Goal: Information Seeking & Learning: Learn about a topic

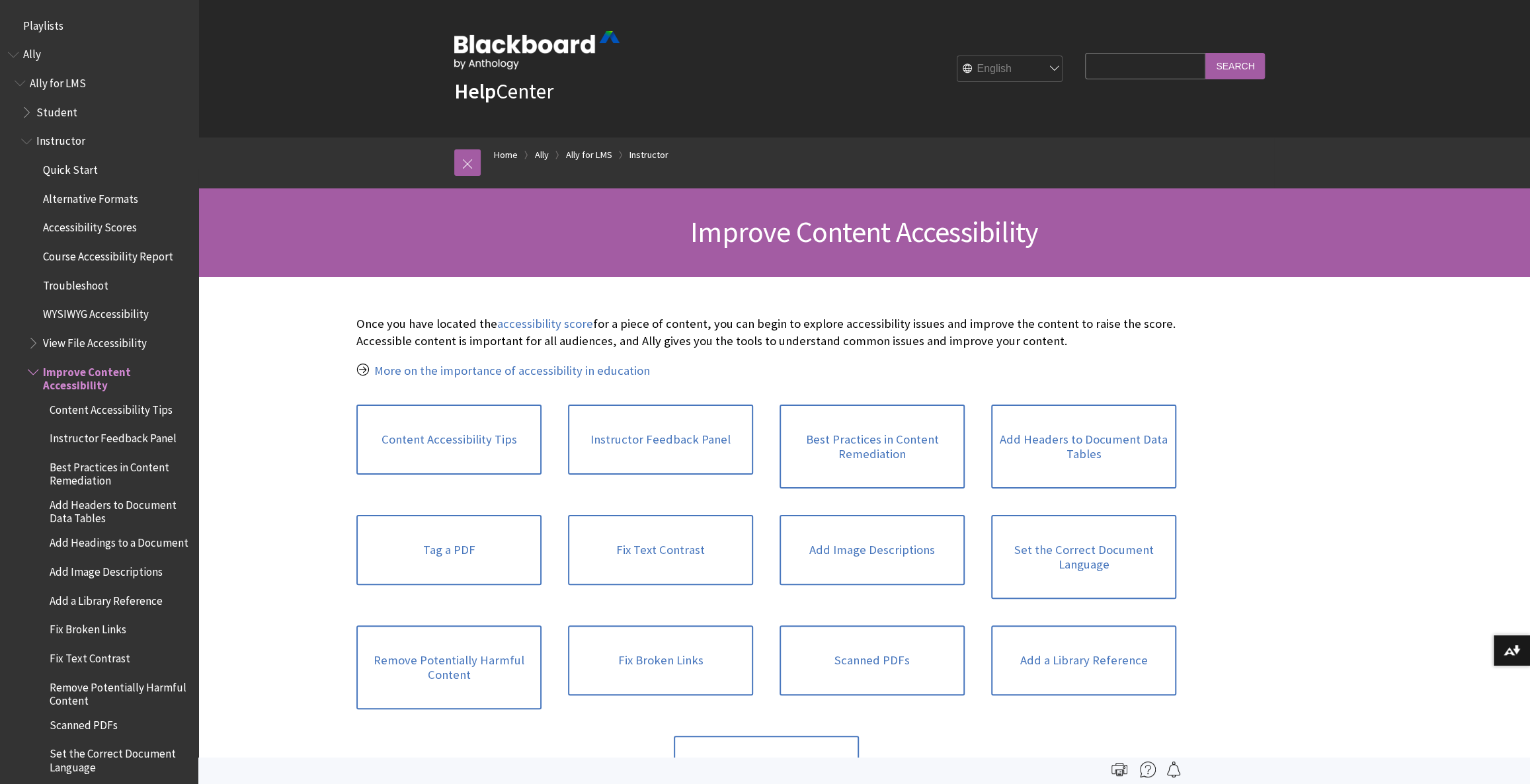
scroll to position [341, 0]
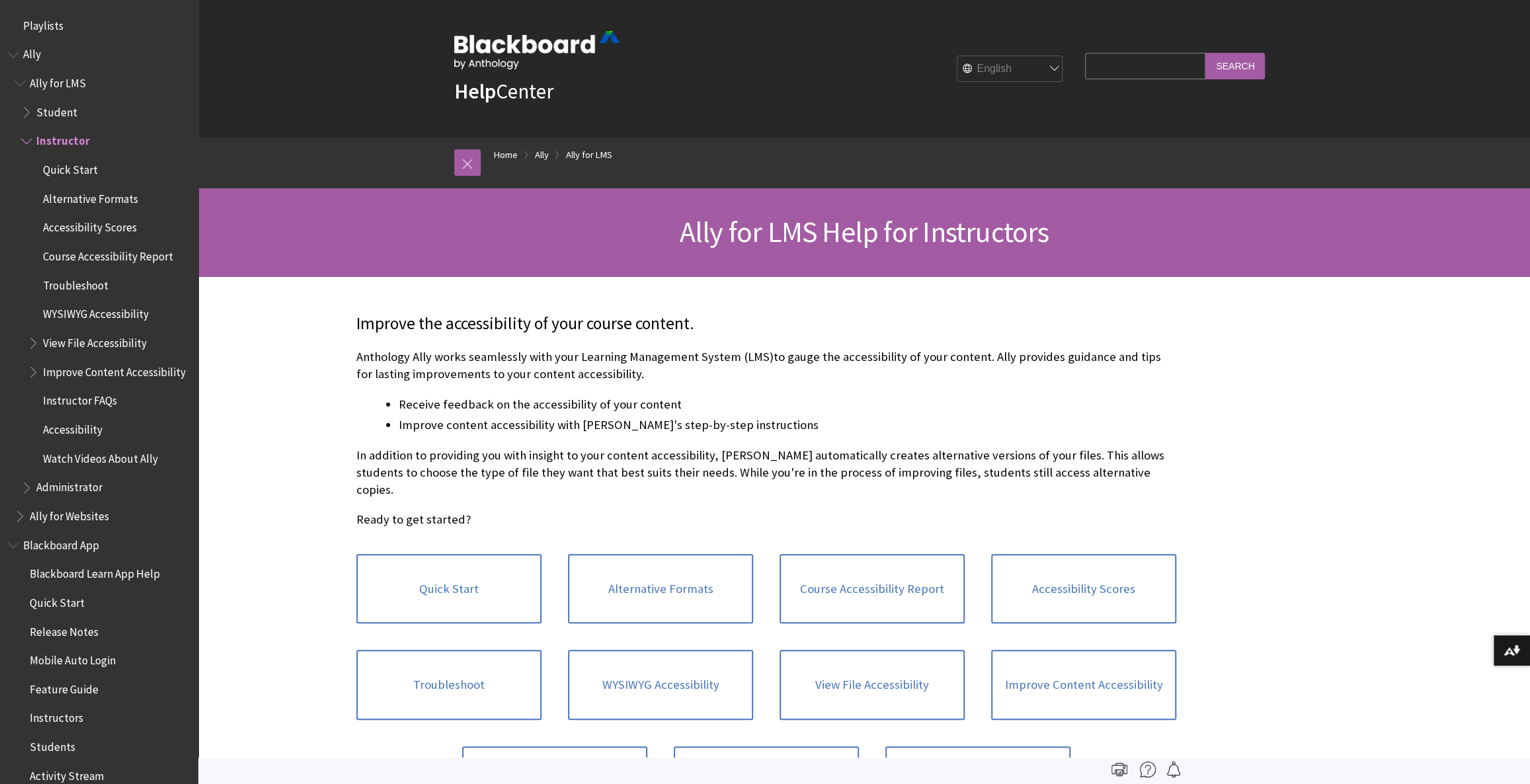
scroll to position [109, 0]
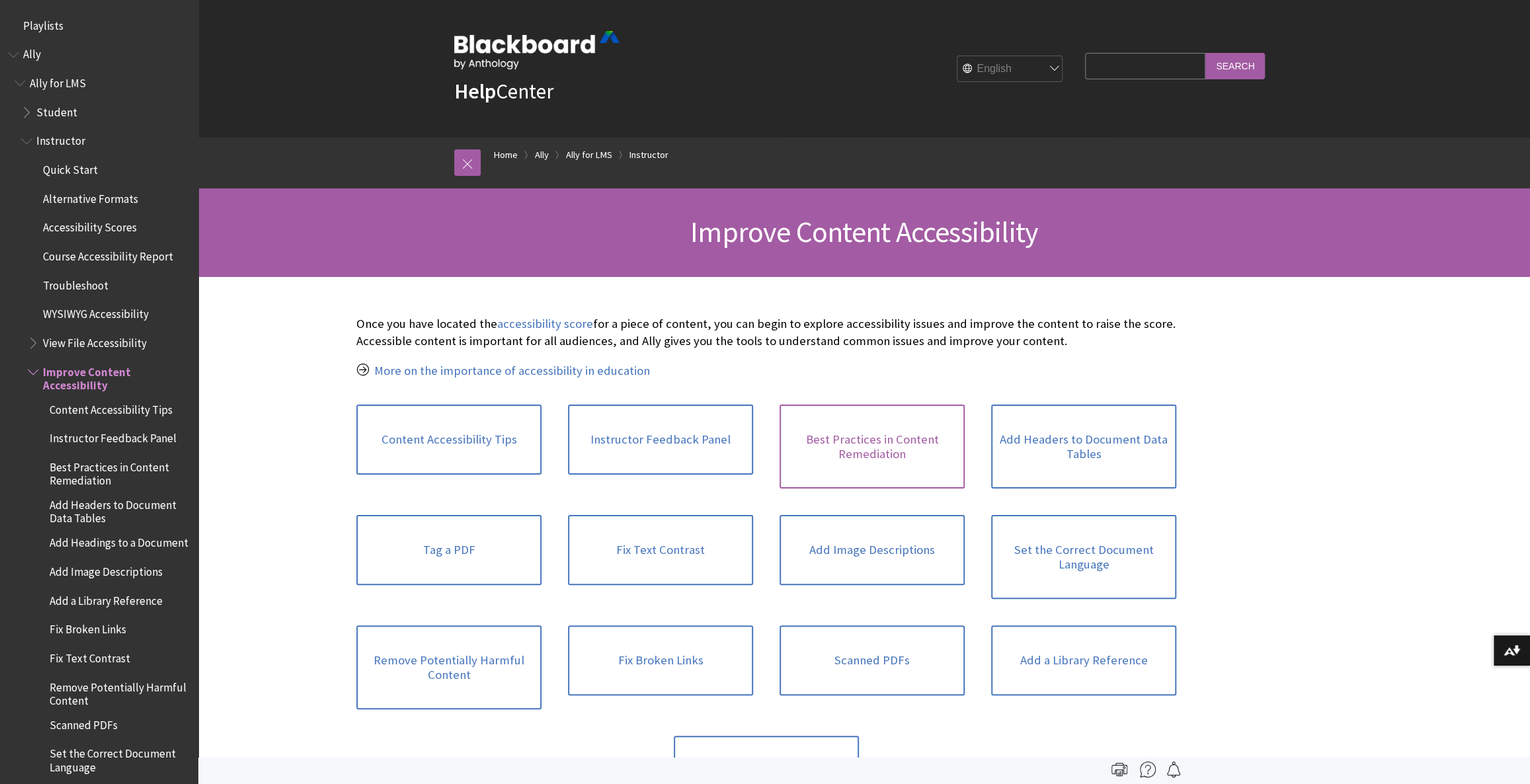
scroll to position [341, 0]
